Goal: Task Accomplishment & Management: Complete application form

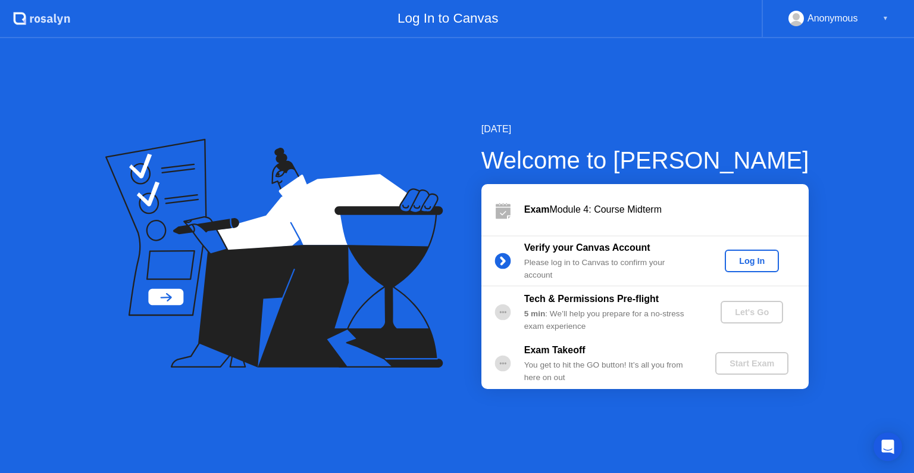
click at [758, 258] on div "Log In" at bounding box center [752, 261] width 45 height 10
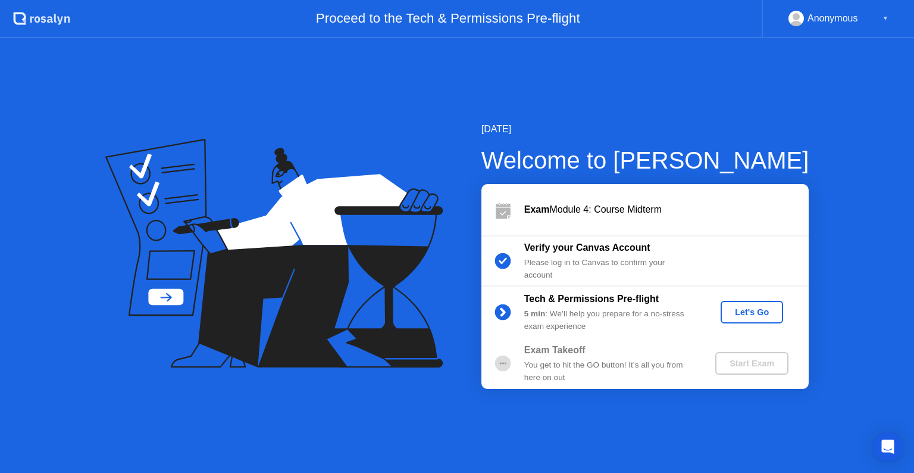
click at [776, 312] on div "Let's Go" at bounding box center [752, 312] width 53 height 10
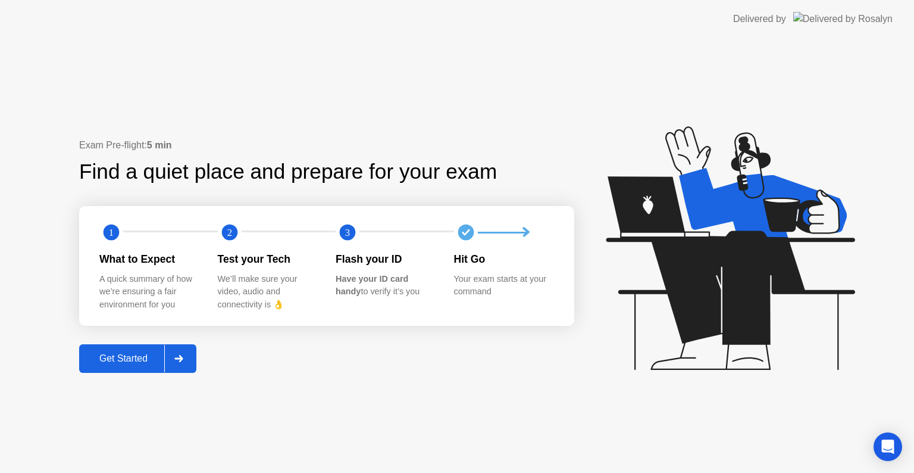
click at [148, 357] on div "Get Started" at bounding box center [124, 358] width 82 height 11
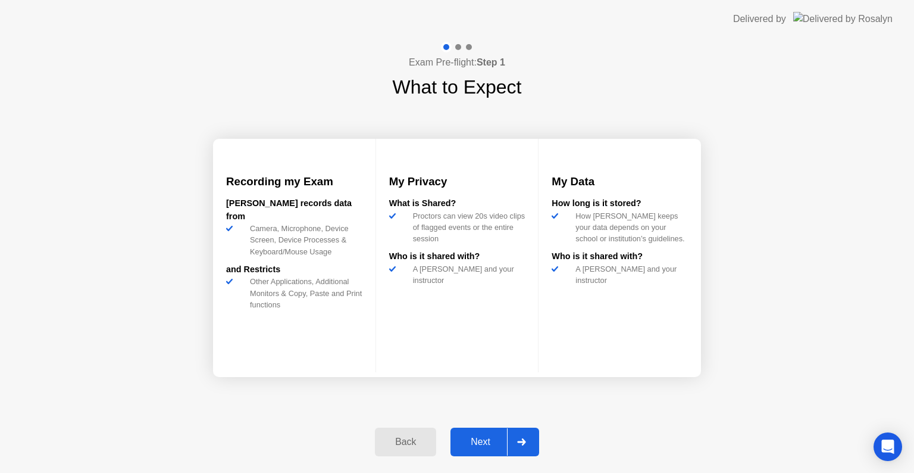
click at [511, 438] on div at bounding box center [521, 441] width 29 height 27
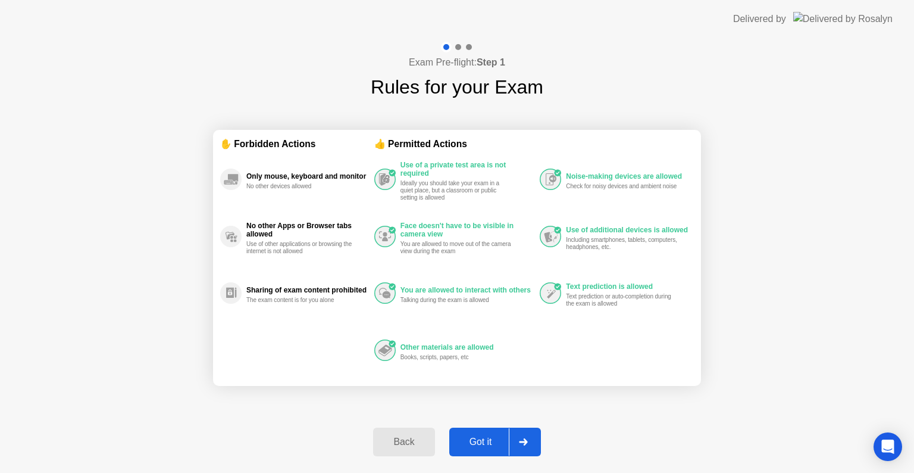
click at [517, 438] on div at bounding box center [523, 441] width 29 height 27
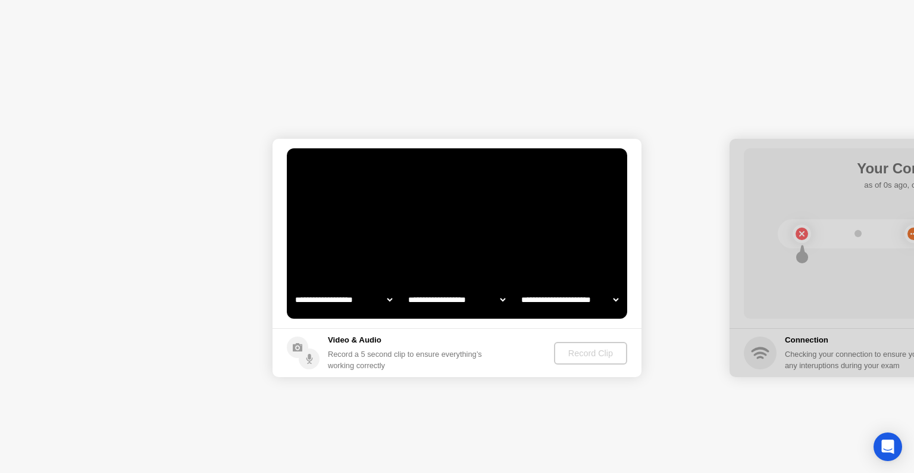
select select "**********"
select select "*******"
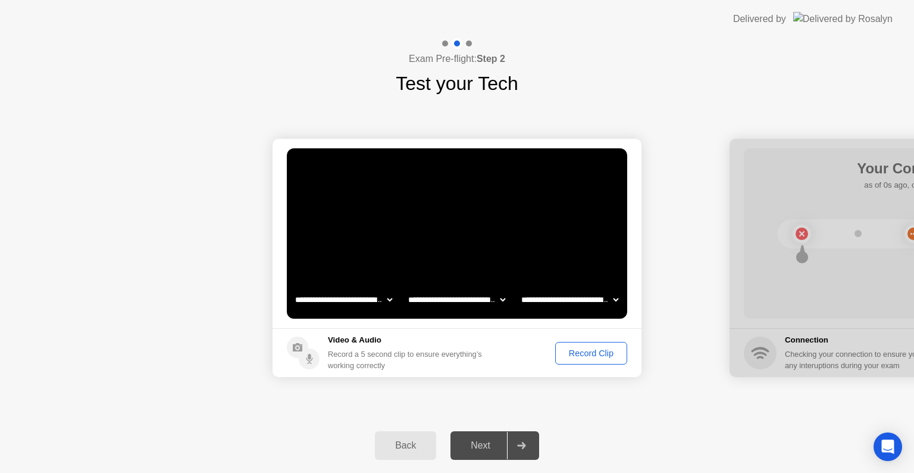
click at [606, 355] on div "Record Clip" at bounding box center [591, 353] width 64 height 10
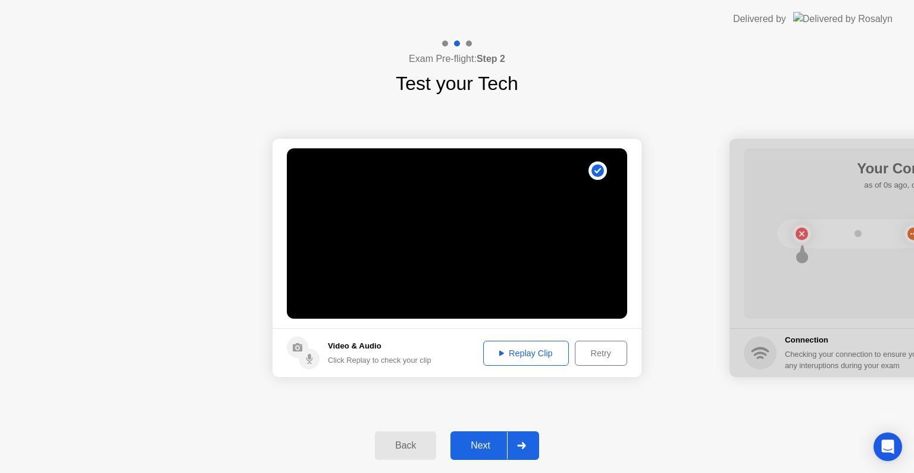
click at [606, 360] on button "Retry" at bounding box center [601, 352] width 52 height 25
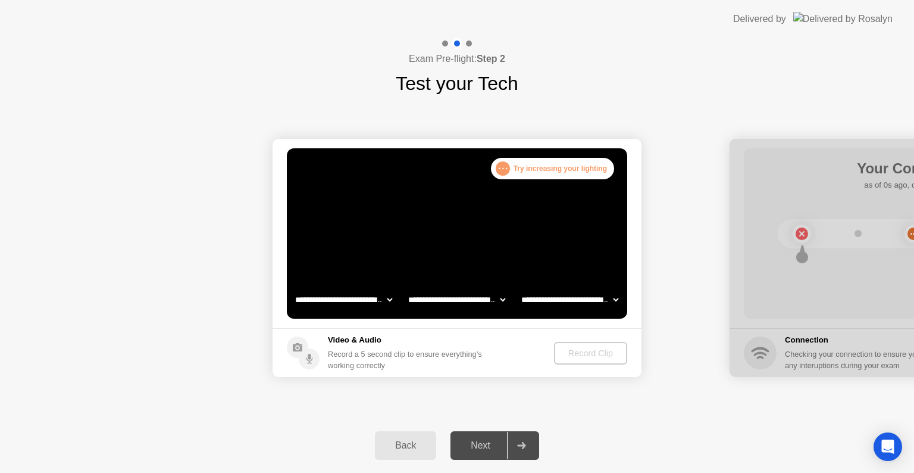
click at [559, 169] on div ". . . Try increasing your lighting" at bounding box center [552, 168] width 123 height 21
click at [483, 443] on div "Next" at bounding box center [480, 445] width 53 height 11
click at [584, 351] on div "Record Clip" at bounding box center [591, 353] width 64 height 10
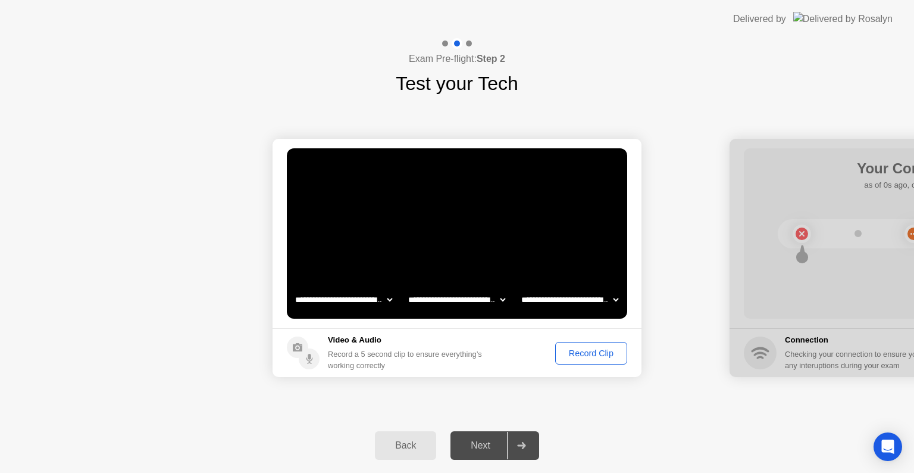
click at [584, 351] on div "Record Clip" at bounding box center [591, 353] width 64 height 10
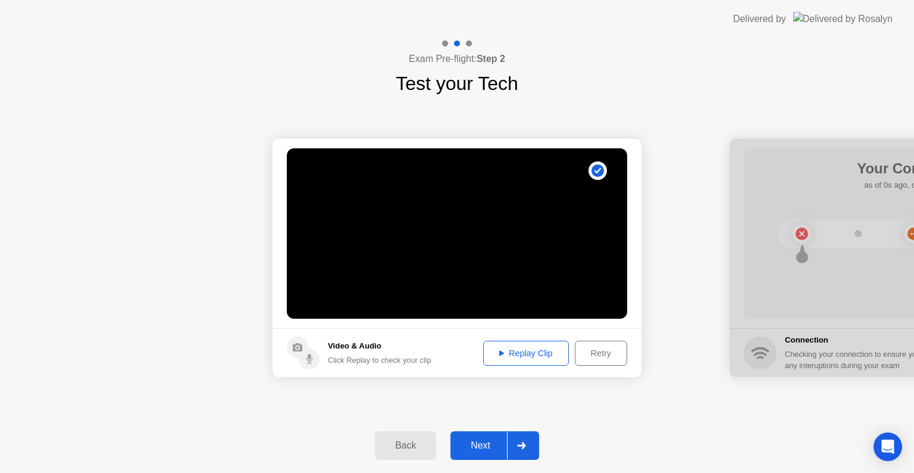
click at [552, 352] on div "Replay Clip" at bounding box center [525, 353] width 77 height 10
click at [526, 452] on div at bounding box center [521, 445] width 29 height 27
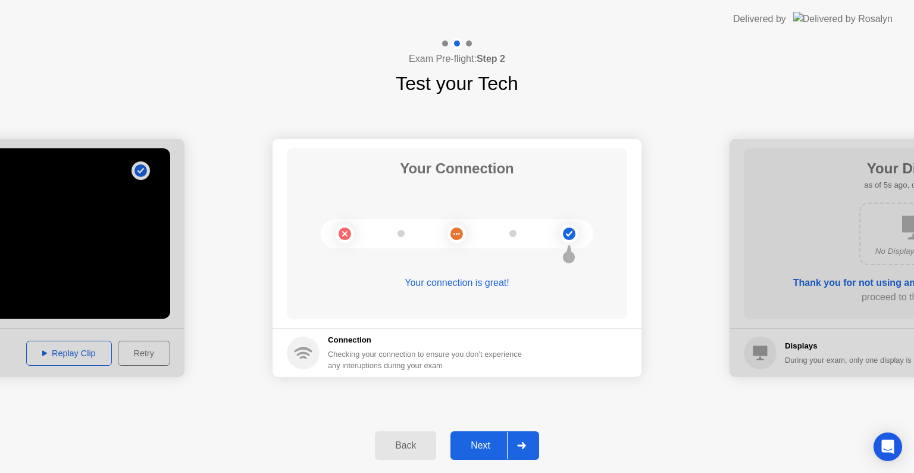
click at [526, 452] on div at bounding box center [521, 445] width 29 height 27
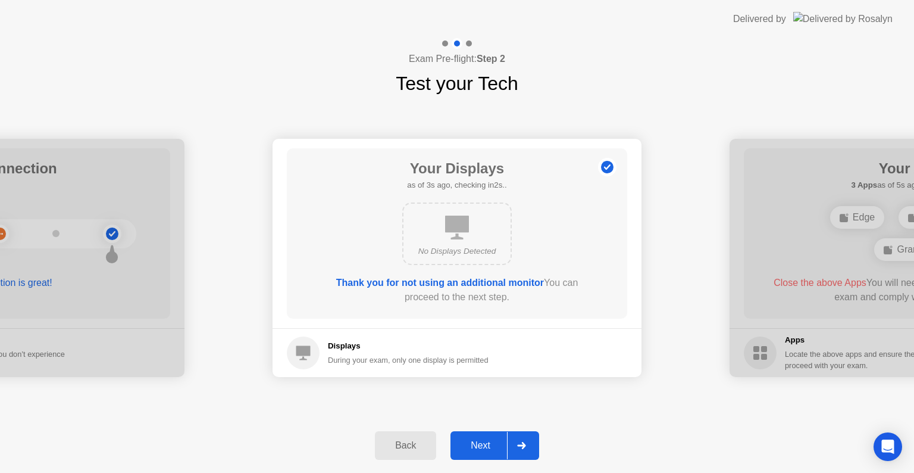
click at [526, 452] on div at bounding box center [521, 445] width 29 height 27
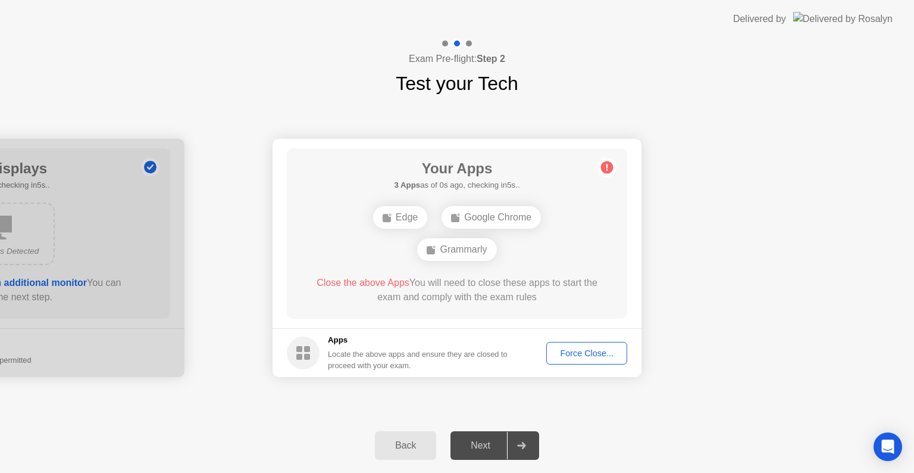
click at [582, 357] on div "Force Close..." at bounding box center [587, 353] width 73 height 10
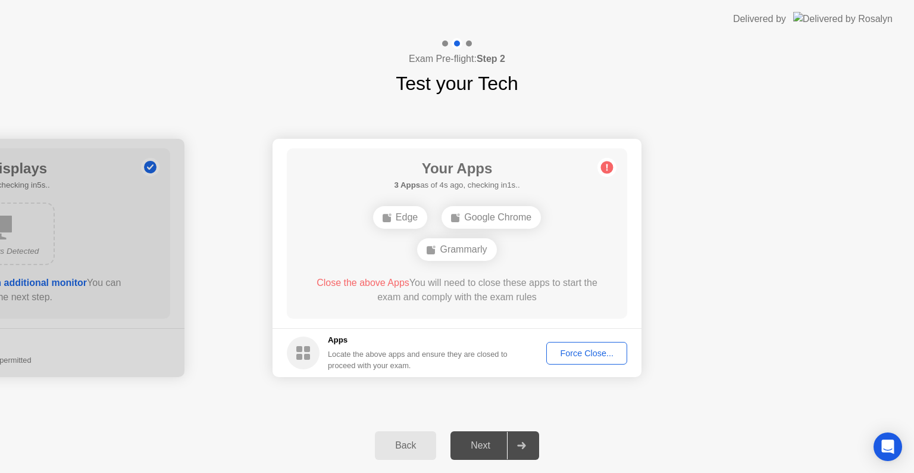
click at [577, 348] on div "Force Close..." at bounding box center [587, 353] width 73 height 10
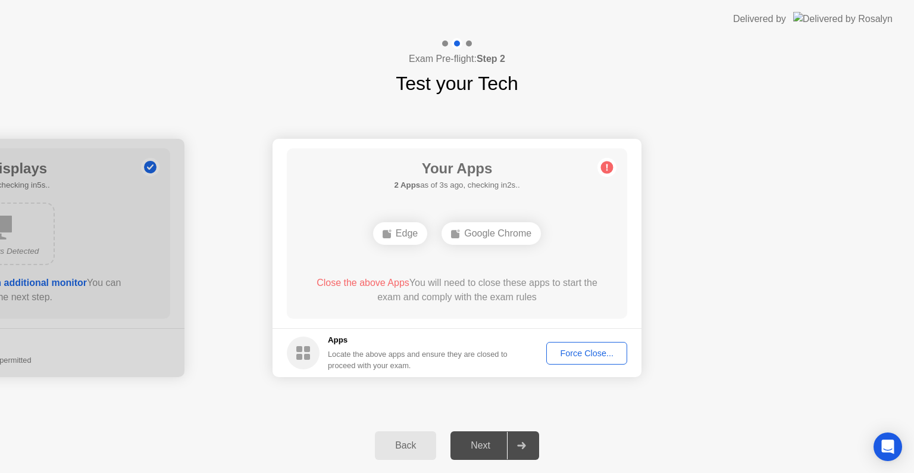
click at [579, 349] on div "Force Close..." at bounding box center [587, 353] width 73 height 10
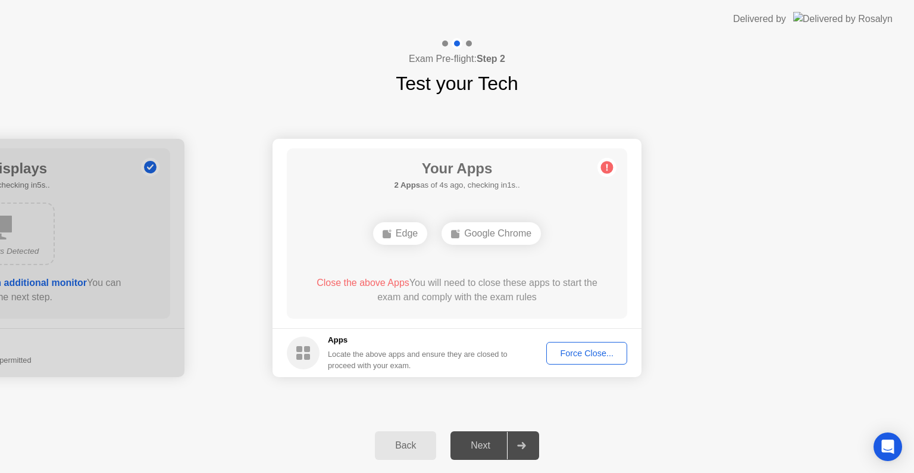
click at [571, 362] on button "Force Close..." at bounding box center [586, 353] width 81 height 23
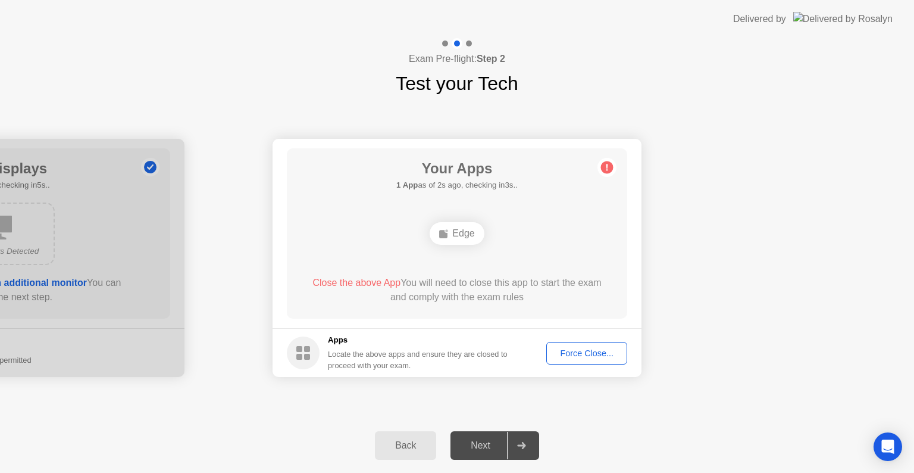
click at [596, 358] on div "Force Close..." at bounding box center [587, 353] width 73 height 10
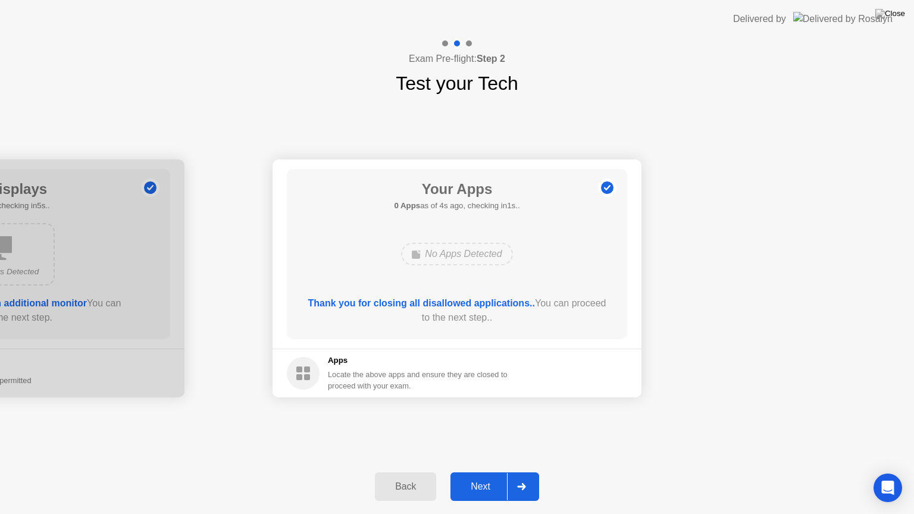
click at [495, 472] on div "Next" at bounding box center [480, 487] width 53 height 11
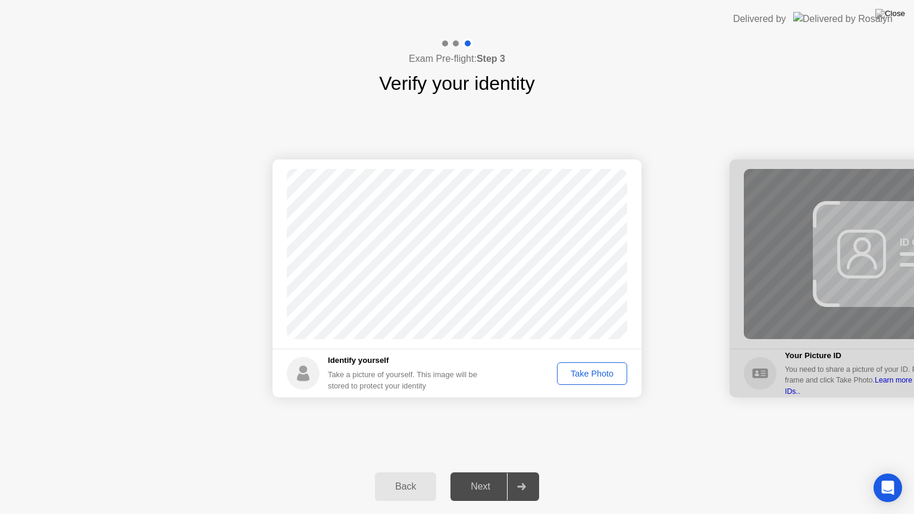
click at [600, 377] on div "Take Photo" at bounding box center [592, 374] width 62 height 10
click at [600, 377] on div "Retake" at bounding box center [600, 374] width 46 height 10
click at [600, 377] on div "Take Photo" at bounding box center [592, 374] width 62 height 10
click at [527, 472] on div at bounding box center [521, 486] width 29 height 27
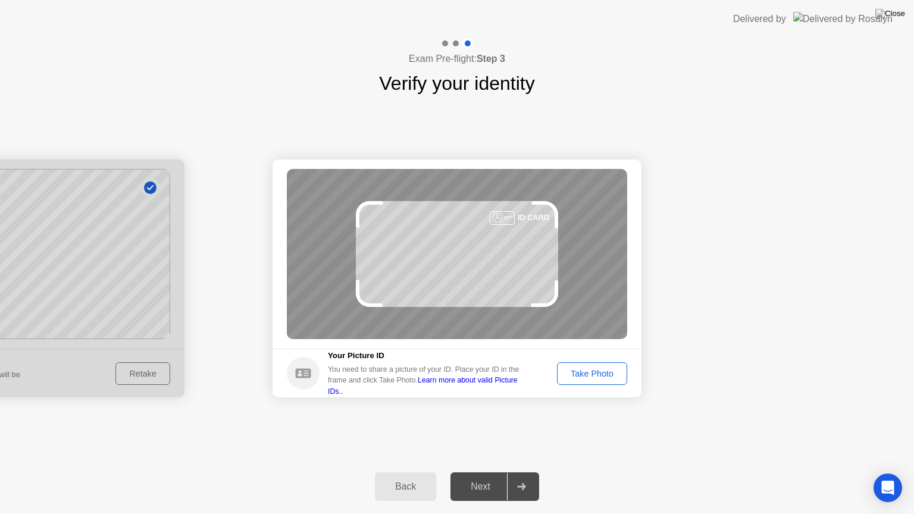
click at [582, 379] on div "Take Photo" at bounding box center [592, 374] width 62 height 10
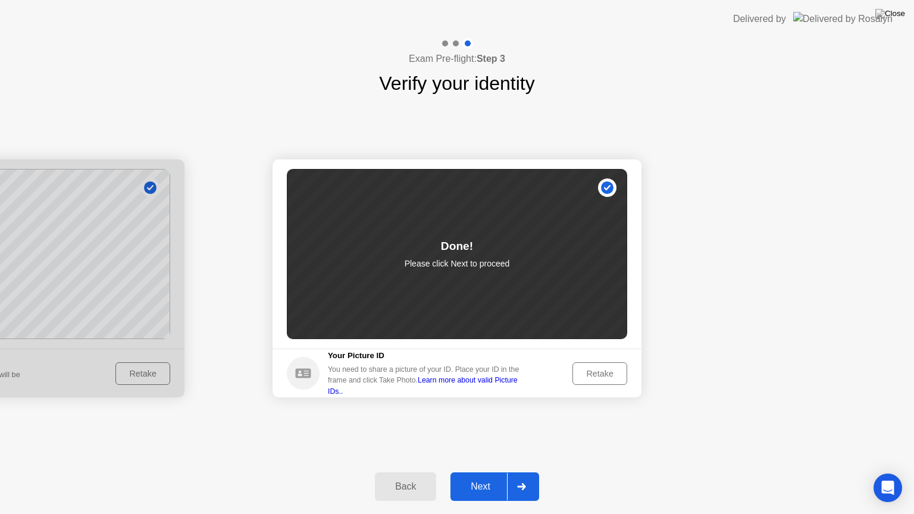
click at [516, 472] on div at bounding box center [521, 486] width 29 height 27
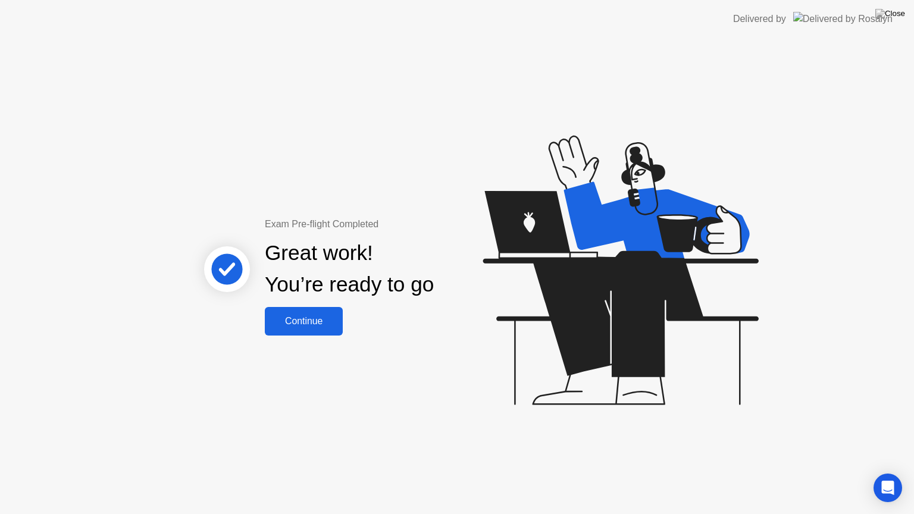
click at [282, 329] on button "Continue" at bounding box center [304, 321] width 78 height 29
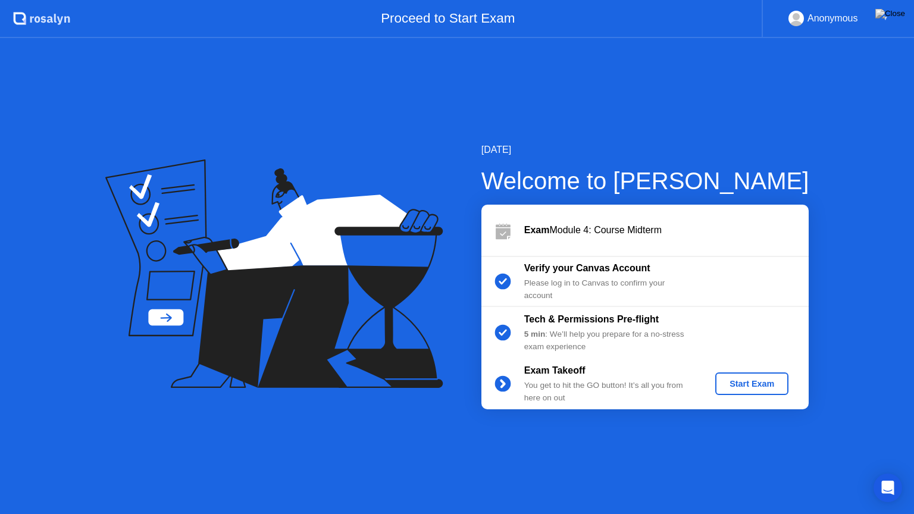
click at [726, 380] on div "Start Exam" at bounding box center [752, 384] width 64 height 10
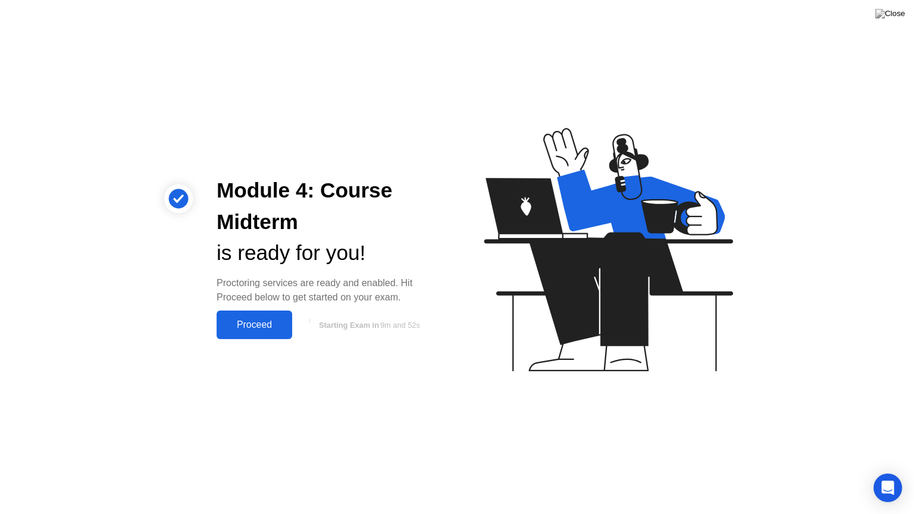
click at [263, 334] on button "Proceed" at bounding box center [255, 325] width 76 height 29
